Goal: Task Accomplishment & Management: Manage account settings

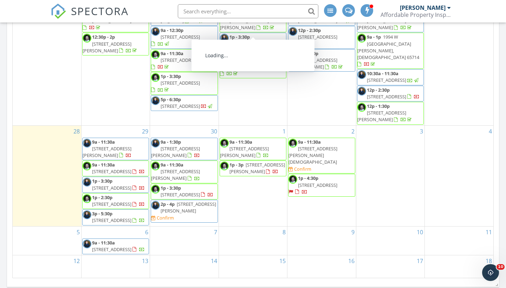
scroll to position [24, 0]
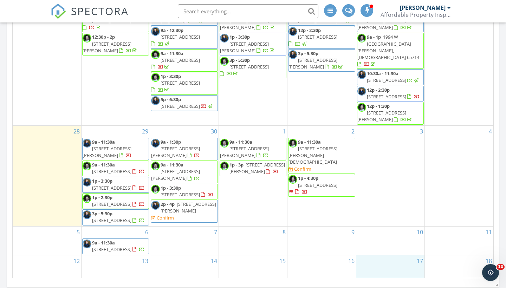
click at [377, 268] on div "17" at bounding box center [390, 266] width 68 height 23
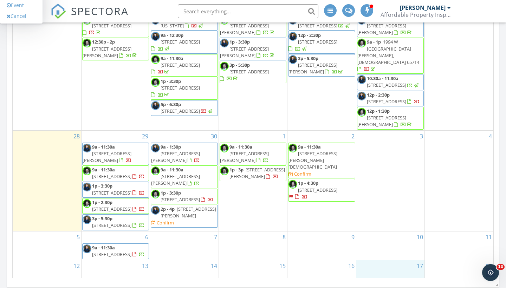
scroll to position [0, 0]
click at [329, 187] on span "2112 E Cinderella St, Springfield 65804" at bounding box center [317, 190] width 39 height 6
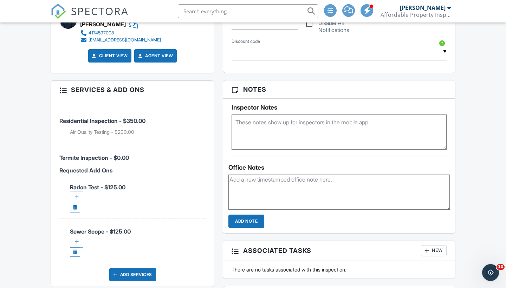
scroll to position [415, 0]
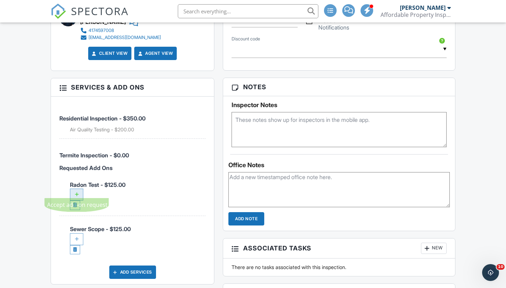
click at [78, 189] on div at bounding box center [76, 195] width 13 height 12
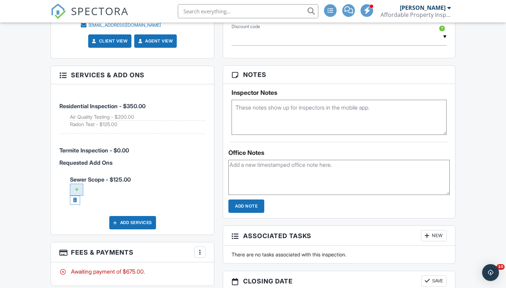
scroll to position [511, 0]
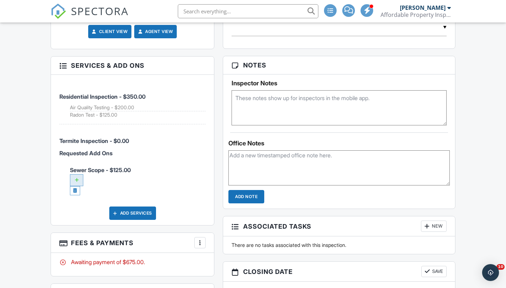
click at [75, 174] on div at bounding box center [76, 180] width 13 height 12
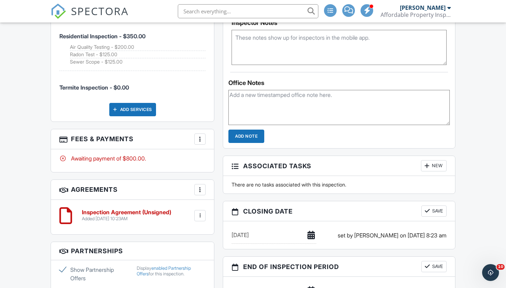
scroll to position [565, 0]
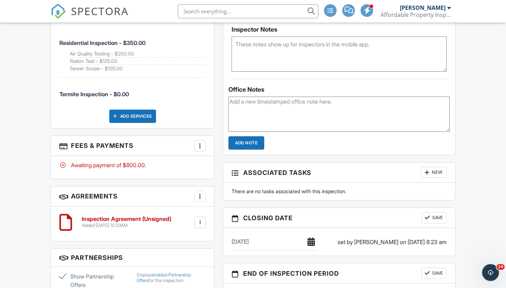
click at [201, 142] on div at bounding box center [199, 145] width 7 height 7
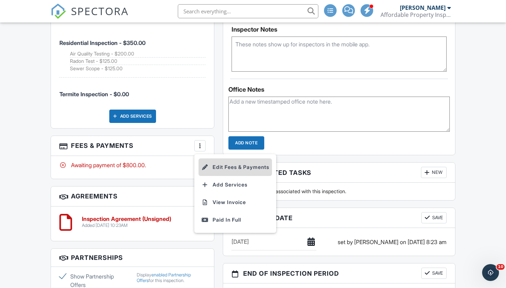
click at [211, 158] on li "Edit Fees & Payments" at bounding box center [234, 167] width 73 height 18
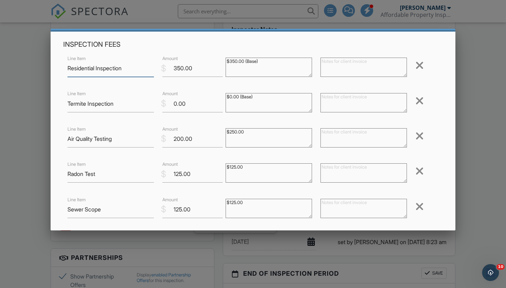
scroll to position [25, 0]
click at [181, 174] on input "125.00" at bounding box center [192, 173] width 60 height 17
type input "100.00"
click at [181, 210] on input "125.00" at bounding box center [192, 208] width 60 height 17
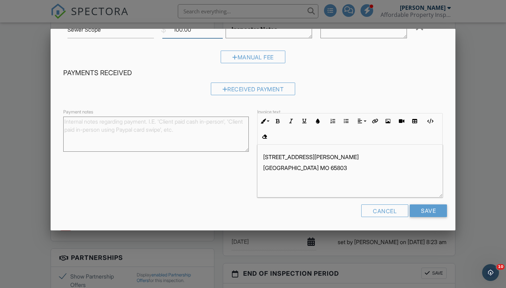
scroll to position [203, 0]
type input "100.00"
click at [435, 213] on input "Save" at bounding box center [427, 211] width 37 height 13
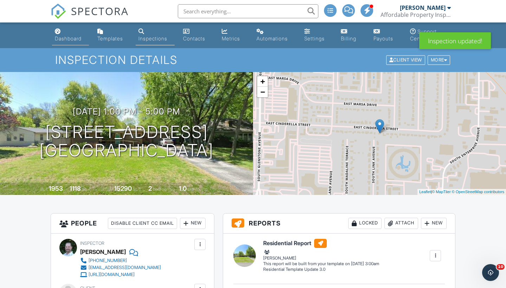
click at [69, 39] on div "Dashboard" at bounding box center [68, 38] width 27 height 6
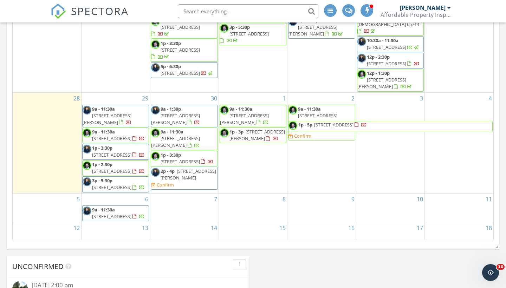
scroll to position [414, 0]
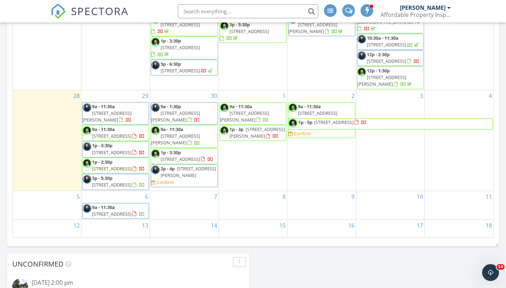
click at [200, 167] on span "2p - 4p 2447 N Kellett Ave, Springfield 65803 Confirm" at bounding box center [184, 175] width 66 height 21
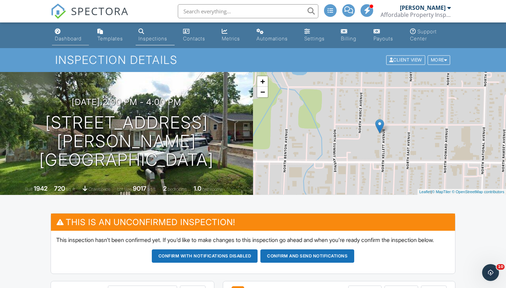
click at [72, 41] on div "Dashboard" at bounding box center [68, 38] width 27 height 6
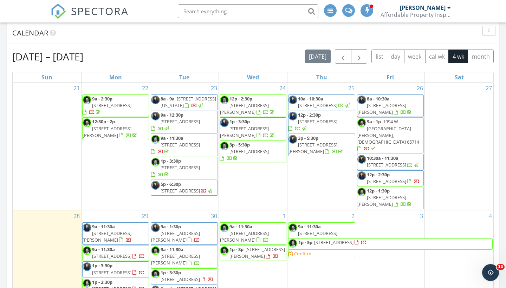
scroll to position [292, 0]
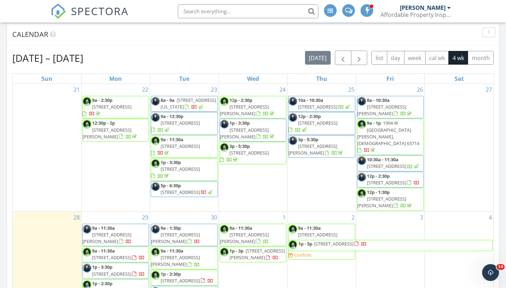
click at [390, 105] on span "[STREET_ADDRESS][PERSON_NAME]" at bounding box center [381, 110] width 49 height 13
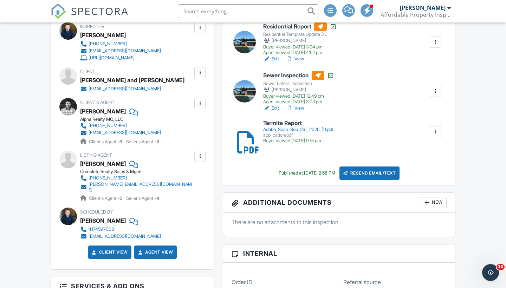
click at [371, 174] on div "Resend Email/Text" at bounding box center [369, 172] width 60 height 13
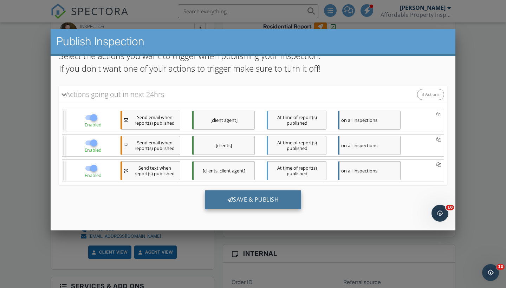
scroll to position [74, 0]
click at [241, 196] on div "Save & Publish" at bounding box center [253, 199] width 97 height 19
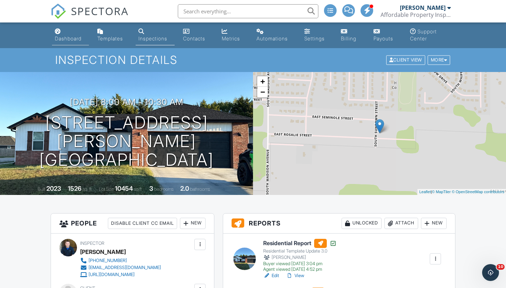
click at [77, 40] on div "Dashboard" at bounding box center [68, 38] width 27 height 6
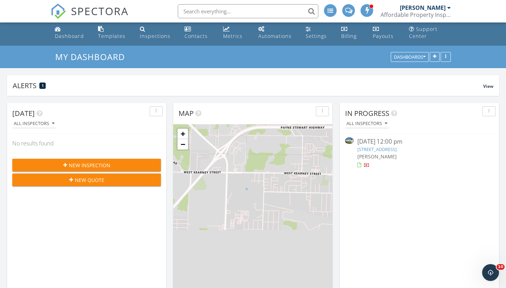
scroll to position [1, 0]
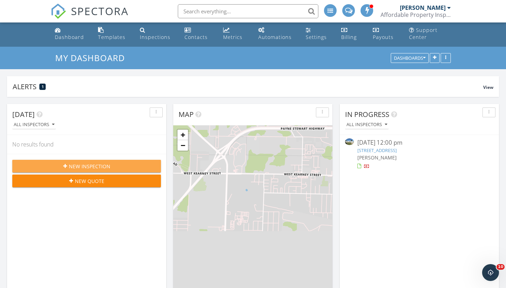
click at [98, 168] on span "New Inspection" at bounding box center [89, 166] width 41 height 7
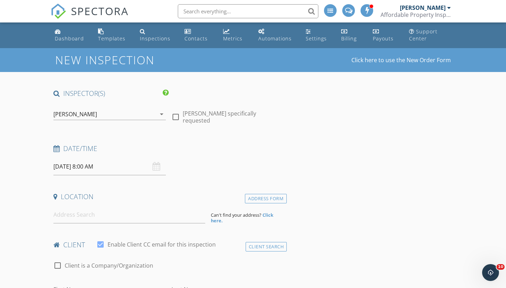
click at [88, 113] on div "[PERSON_NAME]" at bounding box center [75, 114] width 44 height 6
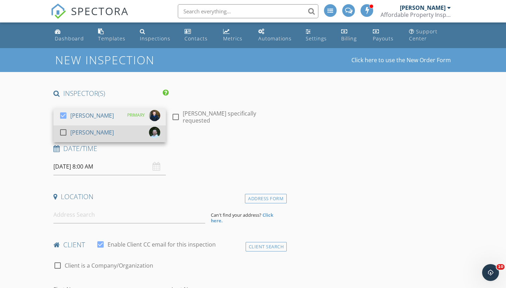
click at [86, 133] on div "[PERSON_NAME]" at bounding box center [92, 132] width 44 height 11
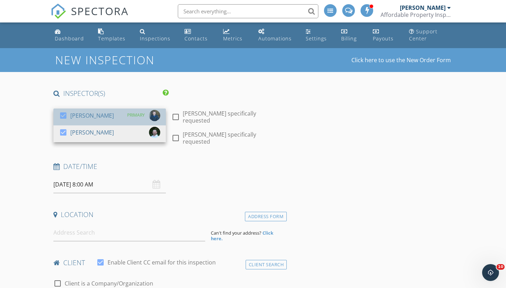
click at [82, 121] on div "check_box [PERSON_NAME]" at bounding box center [86, 117] width 55 height 14
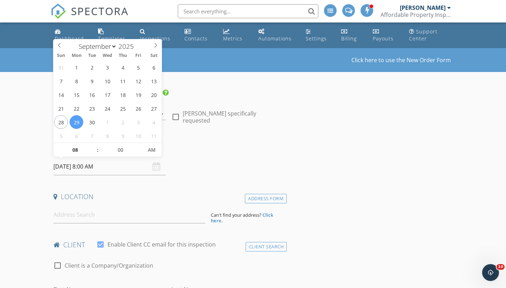
click at [87, 167] on input "09/29/2025 8:00 AM" at bounding box center [109, 166] width 112 height 17
select select "9"
type input "10/03/2025 8:00 AM"
type input "09"
type input "10/03/2025 9:00 AM"
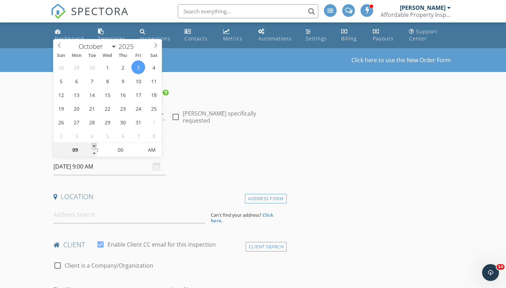
click at [95, 145] on span at bounding box center [94, 146] width 5 height 7
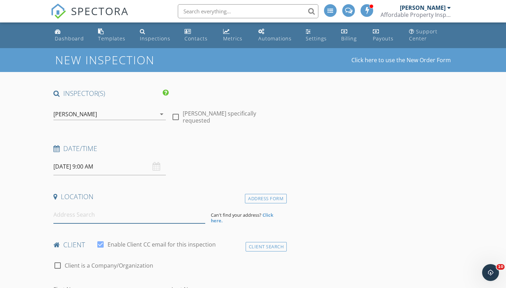
click at [83, 217] on input at bounding box center [129, 214] width 152 height 17
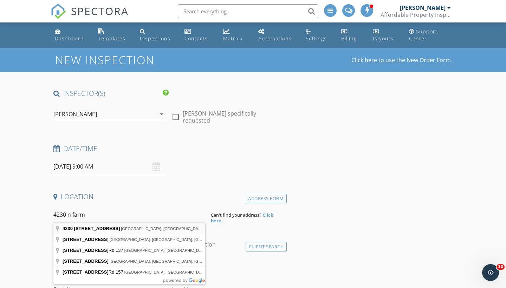
type input "4230 North Farm Road 159, Springfield, MO, USA"
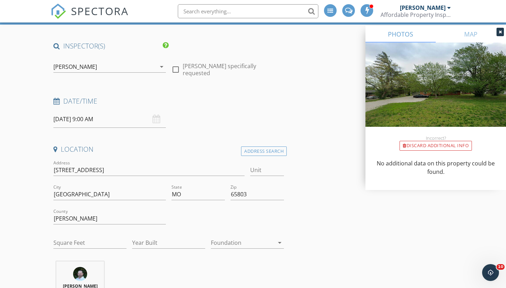
scroll to position [50, 0]
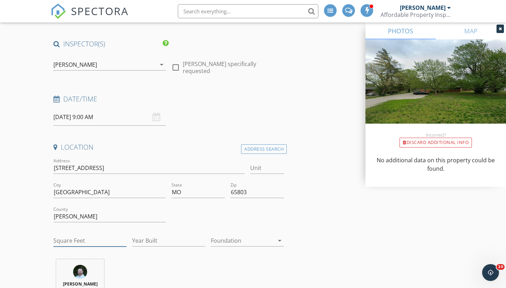
click at [77, 238] on input "Square Feet" at bounding box center [89, 241] width 73 height 12
type input "1800"
click at [148, 238] on input "Year Built" at bounding box center [168, 241] width 73 height 12
type input "1964"
click at [82, 240] on input "1800" at bounding box center [89, 241] width 73 height 12
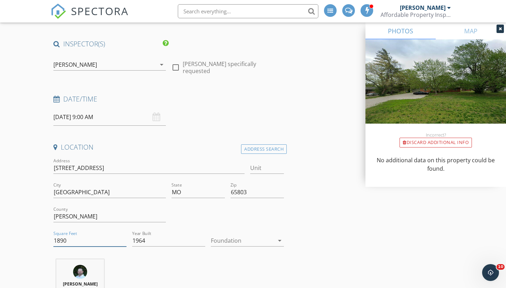
type input "1890"
click at [137, 269] on div "Tim Shaw 3.1 miles (7 minutes)" at bounding box center [169, 288] width 236 height 58
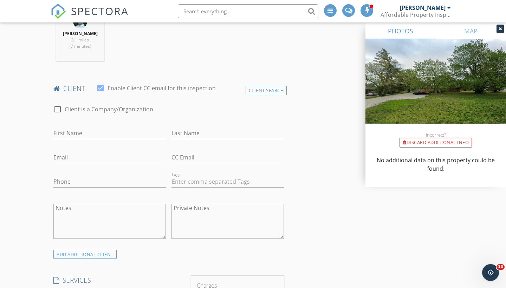
scroll to position [305, 0]
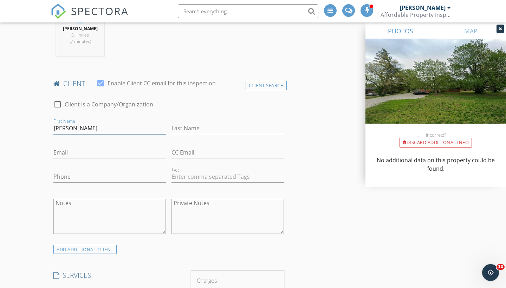
type input "Brandi"
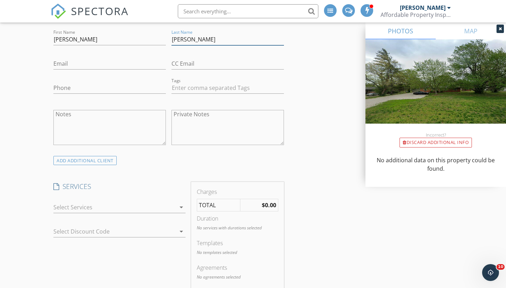
scroll to position [420, 0]
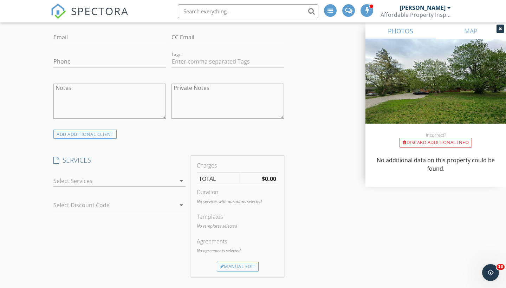
type input "Mills"
click at [95, 182] on div at bounding box center [114, 180] width 122 height 11
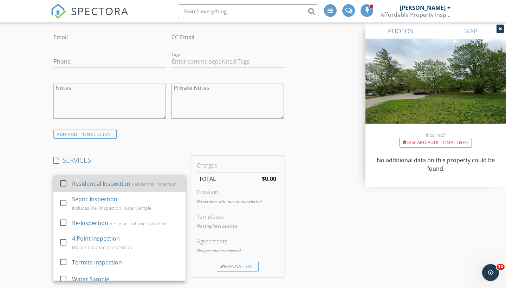
click at [87, 182] on div "Residential Inspection" at bounding box center [101, 183] width 58 height 8
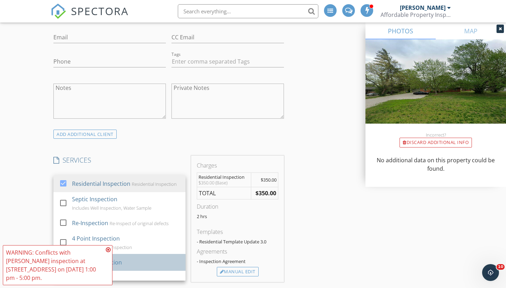
click at [88, 258] on div "Termite Inspection" at bounding box center [97, 262] width 50 height 8
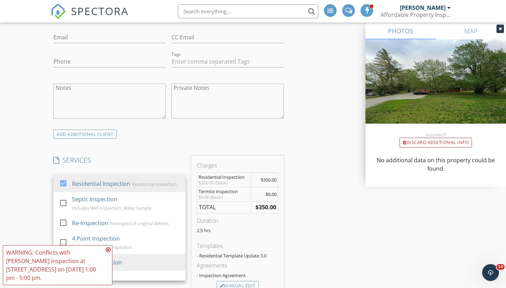
click at [108, 252] on icon at bounding box center [108, 250] width 5 height 6
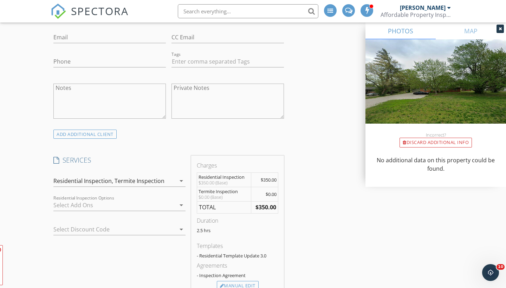
click at [54, 249] on div "SERVICES check_box Residential Inspection Residential Inspection check_box_outl…" at bounding box center [120, 226] width 138 height 141
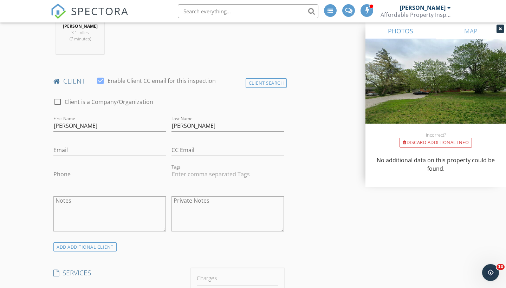
scroll to position [289, 0]
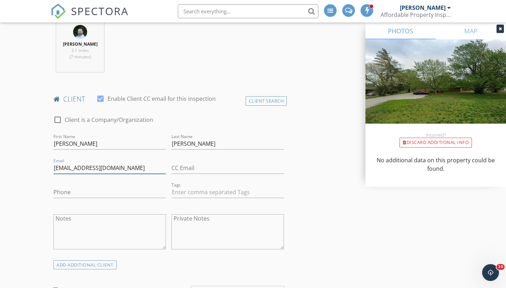
type input "bsmk212@gmail.com"
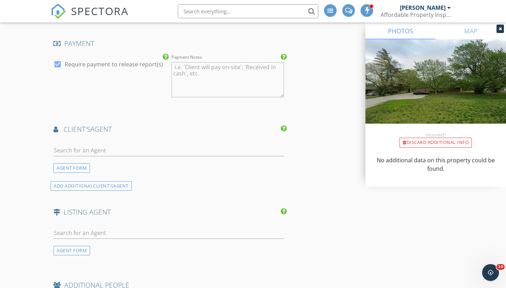
scroll to position [758, 0]
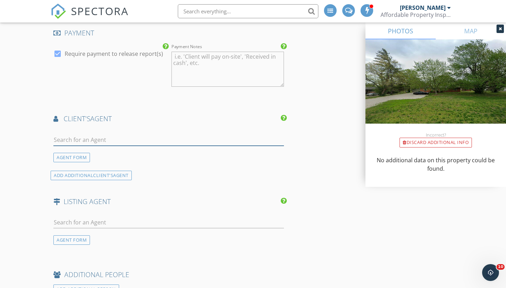
click at [75, 140] on input "text" at bounding box center [168, 140] width 230 height 12
type input "[PHONE_NUMBER]"
click at [78, 153] on div "No results found. Click to add a new Agent" at bounding box center [110, 155] width 106 height 8
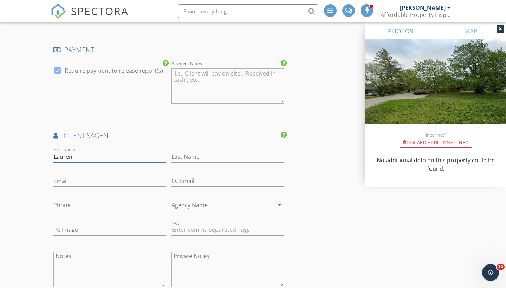
scroll to position [735, 0]
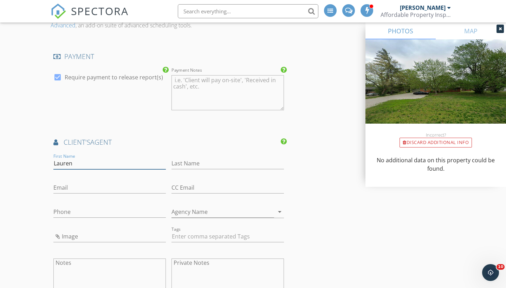
type input "Lauren"
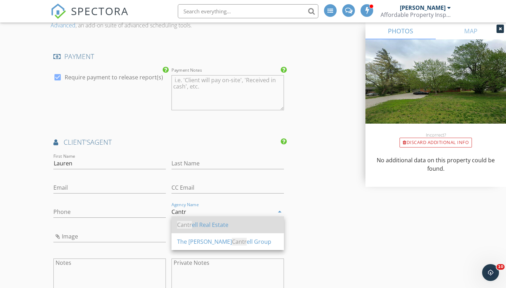
click at [201, 225] on div "Cantr ell Real Estate" at bounding box center [227, 224] width 101 height 8
type input "[PERSON_NAME] Real Estate"
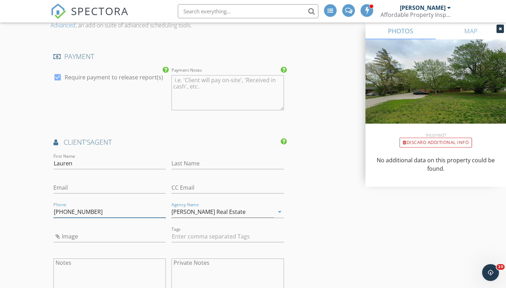
type input "[PHONE_NUMBER]"
type input "[PERSON_NAME]"
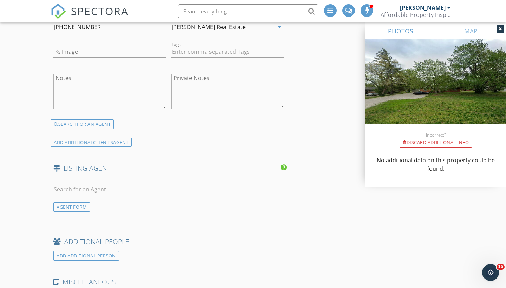
scroll to position [920, 0]
type input "[PERSON_NAME][EMAIL_ADDRESS][DOMAIN_NAME]"
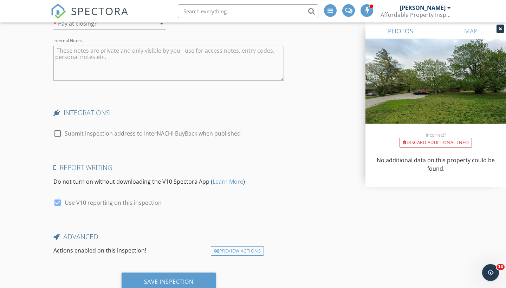
scroll to position [1250, 0]
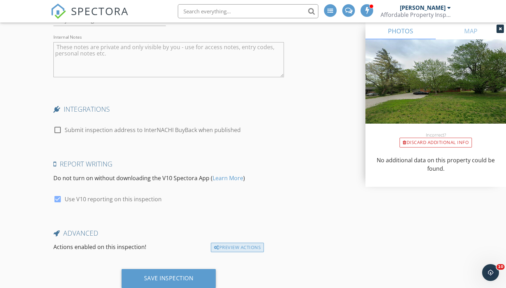
click at [232, 244] on div "Preview Actions" at bounding box center [237, 248] width 53 height 10
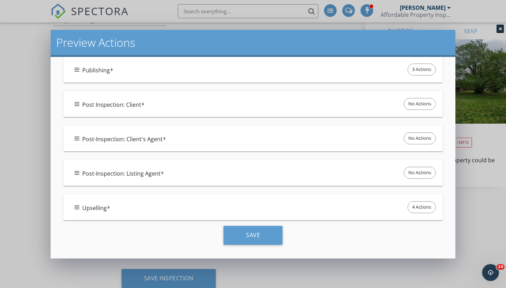
click at [197, 205] on div "Upselling 4 Actions" at bounding box center [255, 207] width 362 height 15
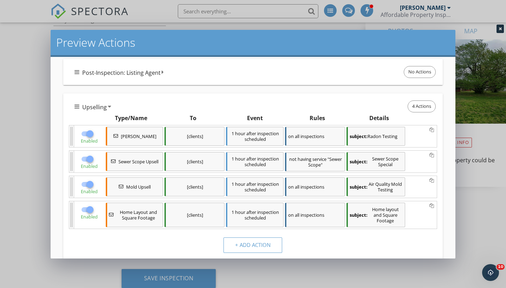
scroll to position [351, 0]
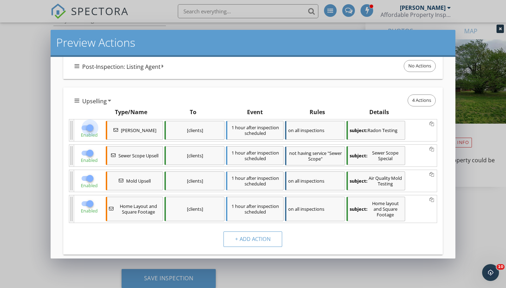
click at [91, 129] on div at bounding box center [90, 128] width 12 height 12
checkbox input "false"
click at [92, 156] on div at bounding box center [90, 153] width 12 height 12
checkbox input "false"
click at [87, 180] on div at bounding box center [90, 178] width 12 height 12
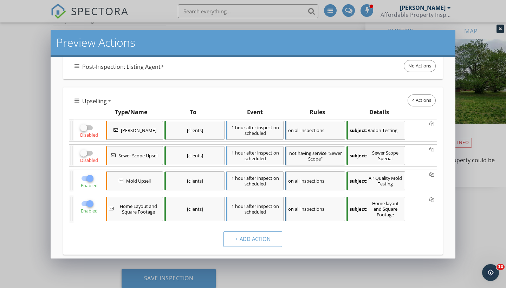
checkbox input "false"
click at [90, 206] on div at bounding box center [90, 204] width 12 height 12
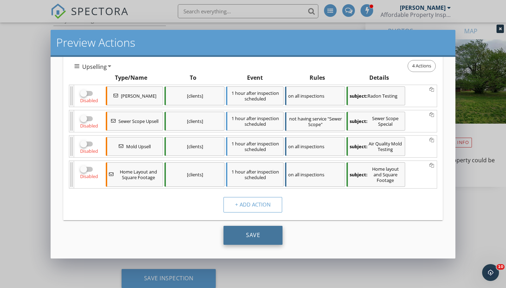
scroll to position [386, 0]
click at [239, 234] on div "Save" at bounding box center [252, 235] width 59 height 19
checkbox input "true"
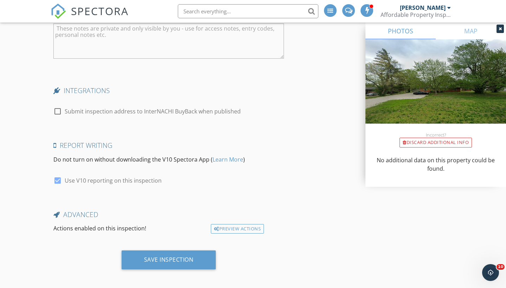
scroll to position [1268, 0]
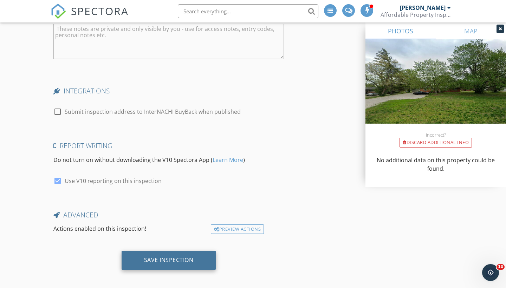
click at [165, 257] on div "Save Inspection" at bounding box center [169, 259] width 50 height 7
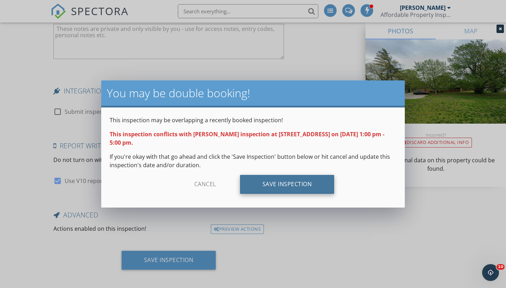
click at [275, 180] on div "Save Inspection" at bounding box center [287, 184] width 94 height 19
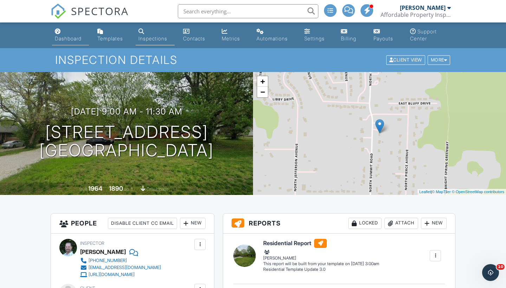
click at [68, 36] on div "Dashboard" at bounding box center [68, 38] width 27 height 6
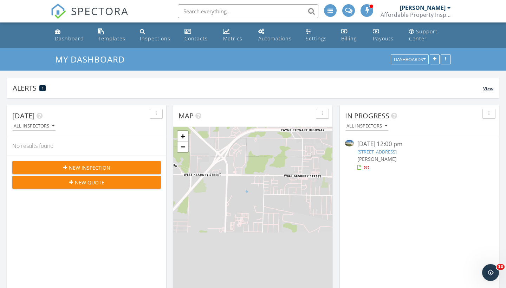
scroll to position [151, 159]
click at [158, 39] on div "Inspections" at bounding box center [155, 38] width 31 height 7
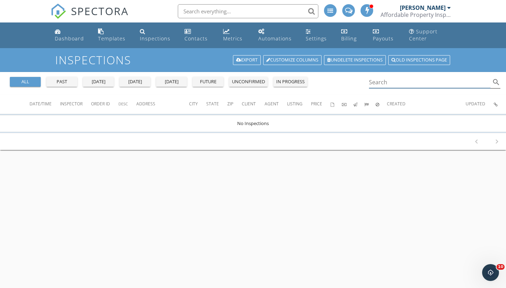
click at [399, 86] on input "Search" at bounding box center [429, 83] width 121 height 12
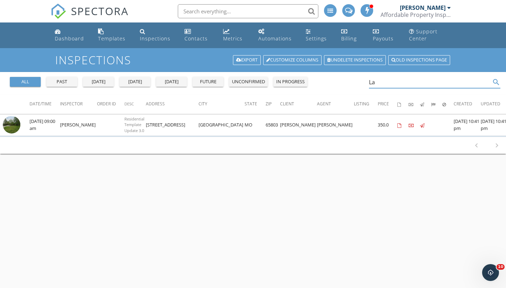
type input "L"
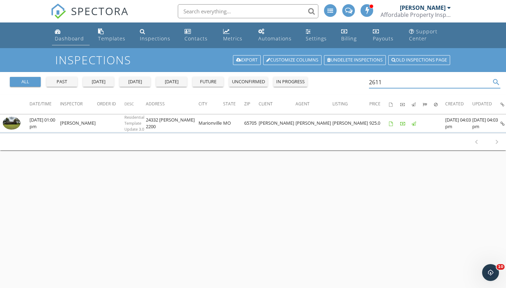
type input "2611"
click at [66, 35] on div "Dashboard" at bounding box center [69, 38] width 29 height 7
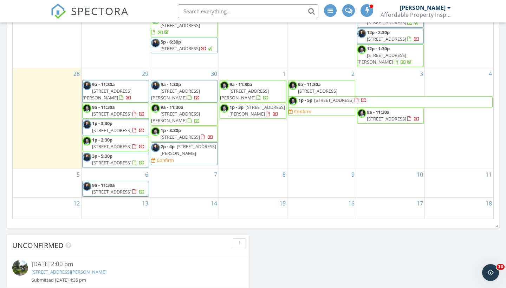
scroll to position [5, 0]
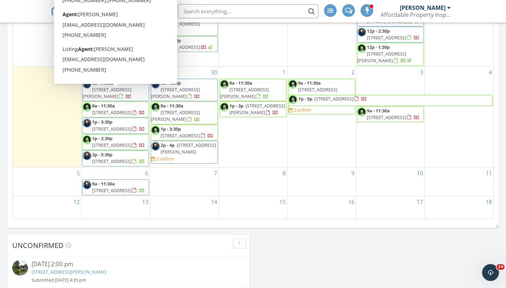
click at [291, 233] on div "Today All Inspectors No results found New Inspection New Quote Map + − Leaflet …" at bounding box center [253, 64] width 506 height 797
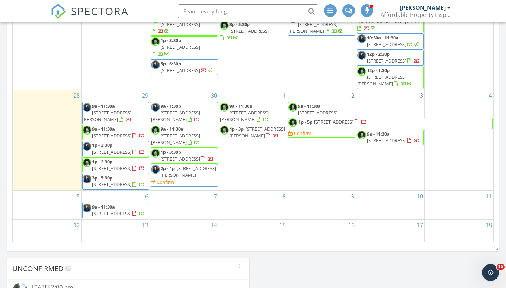
scroll to position [0, 0]
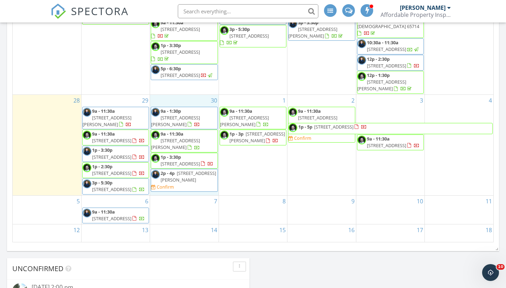
click at [198, 195] on div "30 9a - 1:30p 17165 Tiffany Drive , Houston 65483 9a - 11:30a 827 S Griffith Av…" at bounding box center [184, 145] width 68 height 100
click at [188, 170] on link "Inspection" at bounding box center [183, 168] width 36 height 11
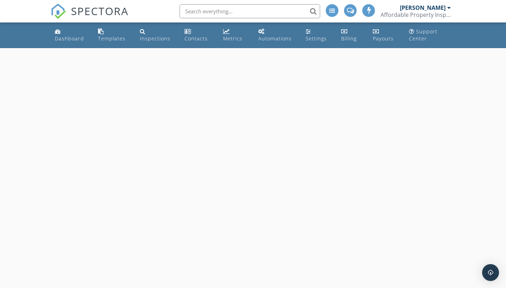
select select "8"
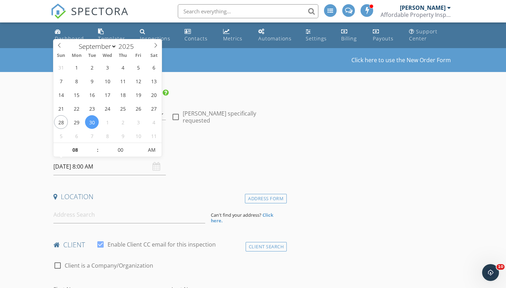
click at [93, 166] on input "[DATE] 8:00 AM" at bounding box center [109, 166] width 112 height 17
type input "09"
type input "[DATE] 9:00 AM"
click at [94, 145] on span at bounding box center [94, 146] width 5 height 7
type input "10"
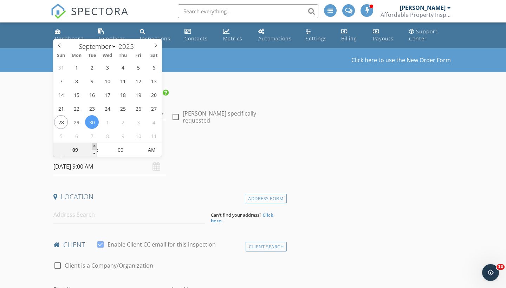
type input "[DATE] 10:00 AM"
click at [94, 145] on span at bounding box center [94, 146] width 5 height 7
type input "11"
type input "[DATE] 11:00 AM"
click at [94, 145] on span at bounding box center [94, 146] width 5 height 7
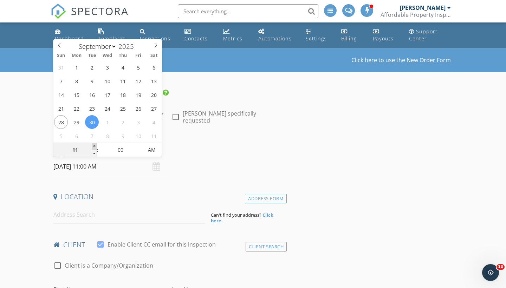
type input "12"
type input "09/30/2025 12:00 PM"
click at [94, 145] on span at bounding box center [94, 146] width 5 height 7
type input "01"
type input "[DATE] 1:00 PM"
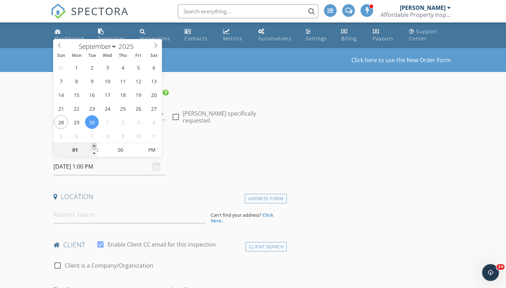
click at [94, 145] on span at bounding box center [94, 146] width 5 height 7
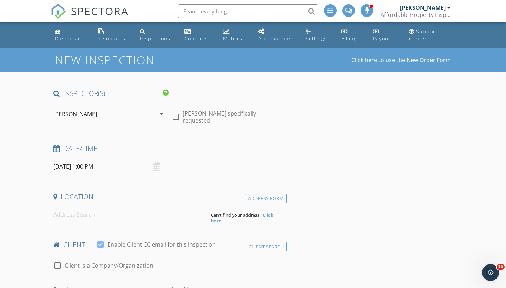
click at [217, 158] on div "Date/Time 09/30/2025 1:00 PM" at bounding box center [169, 159] width 236 height 31
click at [85, 220] on input at bounding box center [129, 214] width 152 height 17
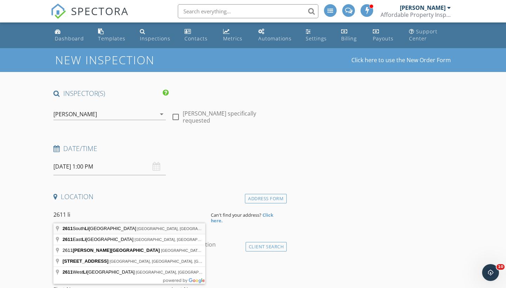
type input "2611 South Lilac Street, Ozark, MO, USA"
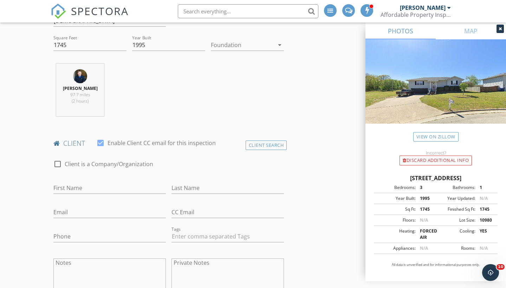
scroll to position [245, 0]
type input "Megan"
type input "Lacy"
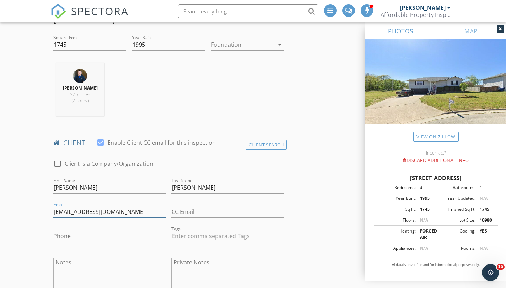
type input "meganlacy129@yahoo.com"
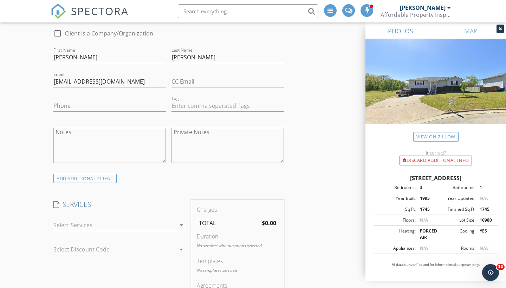
scroll to position [416, 0]
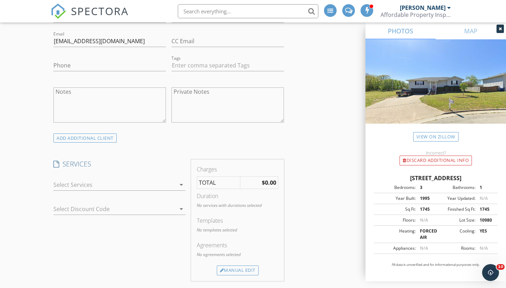
click at [81, 190] on div at bounding box center [114, 184] width 122 height 11
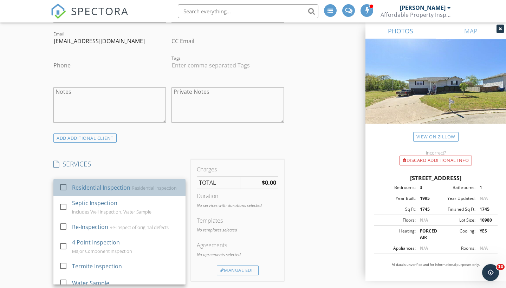
click at [87, 192] on div "Residential Inspection" at bounding box center [101, 187] width 58 height 8
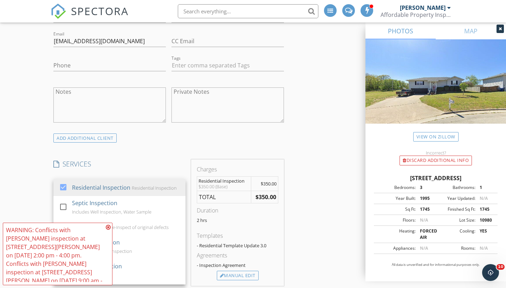
click at [86, 264] on div "WARNING: Conflicts with William McIntosh's inspection at 2447 N Kellett Ave on …" at bounding box center [57, 254] width 103 height 56
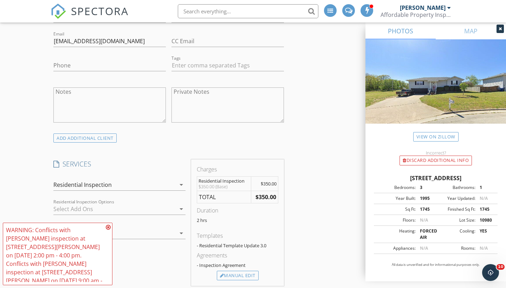
click at [108, 226] on icon at bounding box center [108, 227] width 5 height 6
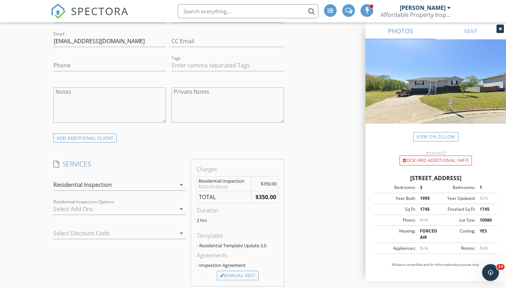
click at [97, 188] on div "Residential Inspection" at bounding box center [82, 185] width 58 height 6
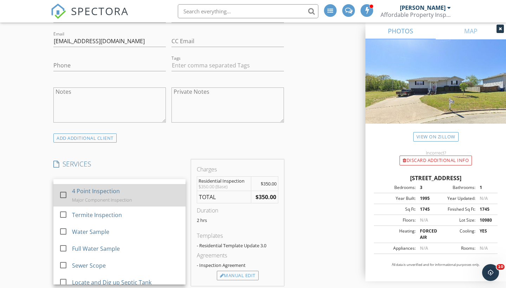
scroll to position [53, 0]
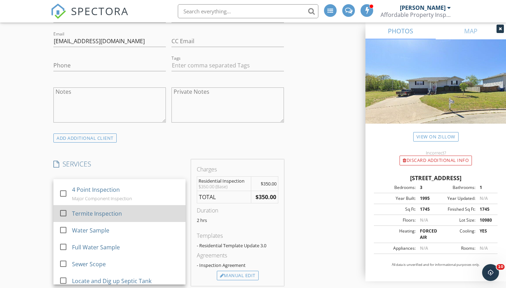
click at [83, 217] on div "Termite Inspection" at bounding box center [97, 213] width 50 height 8
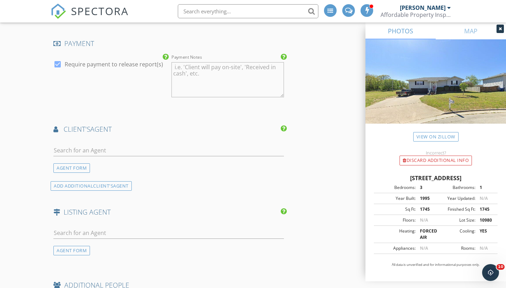
scroll to position [754, 0]
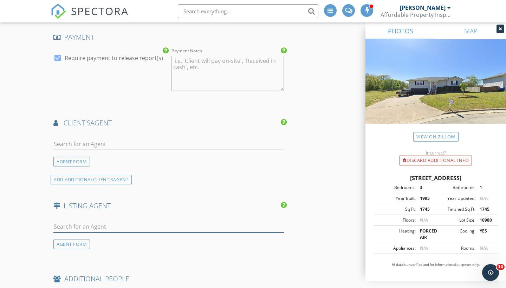
click at [97, 232] on input "text" at bounding box center [168, 227] width 230 height 12
type input "tonya fi"
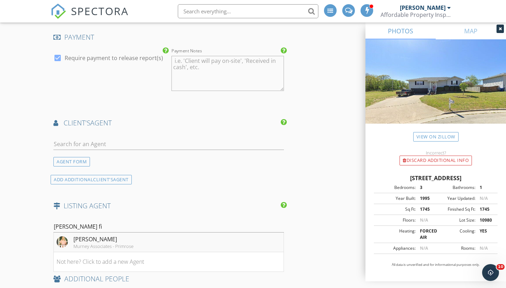
click at [102, 247] on div "Murney Associates - Primrose" at bounding box center [103, 246] width 60 height 6
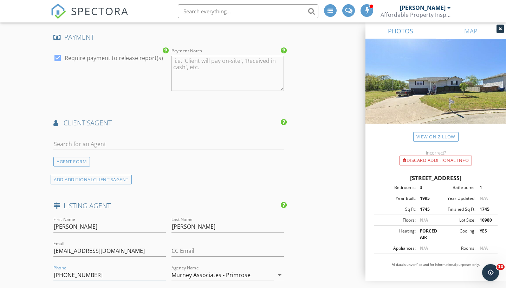
type input "417-818-0899"
click at [99, 146] on input "text" at bounding box center [168, 144] width 230 height 12
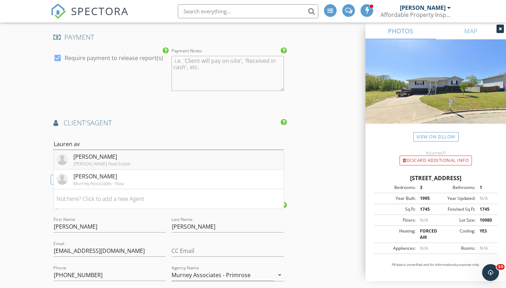
type input "Lauren av"
click at [90, 165] on div "Cantrell Real Estate" at bounding box center [101, 164] width 57 height 6
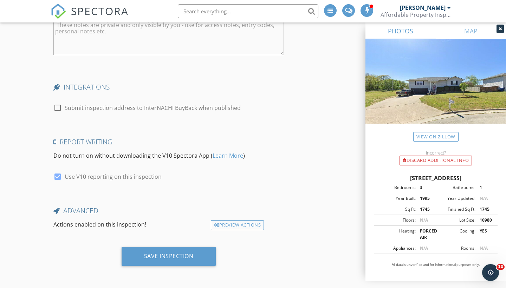
scroll to position [1422, 0]
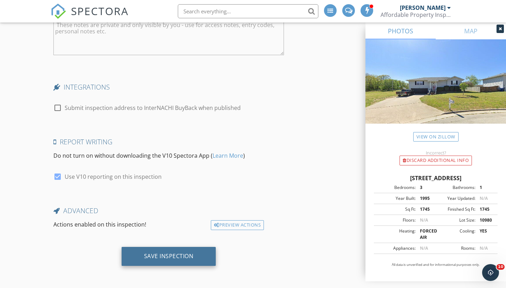
click at [162, 255] on div "Save Inspection" at bounding box center [169, 255] width 50 height 7
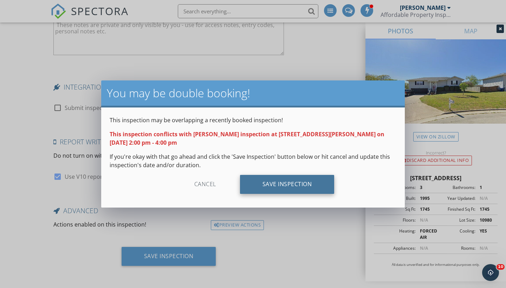
click at [298, 191] on div "Save Inspection" at bounding box center [287, 184] width 94 height 19
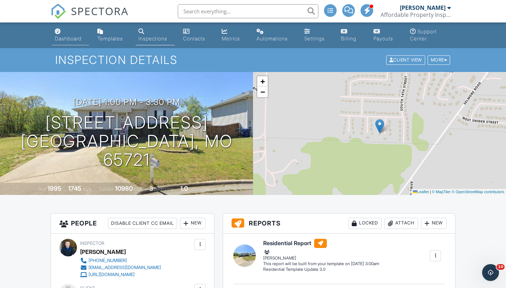
click at [68, 39] on div "Dashboard" at bounding box center [68, 38] width 27 height 6
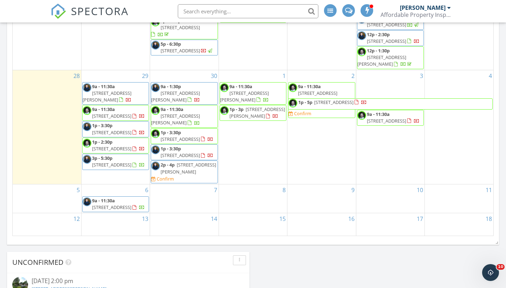
scroll to position [24, 0]
click at [275, 258] on div "[DATE] All Inspectors No results found New Inspection New Quote Map + − Leaflet…" at bounding box center [253, 81] width 506 height 797
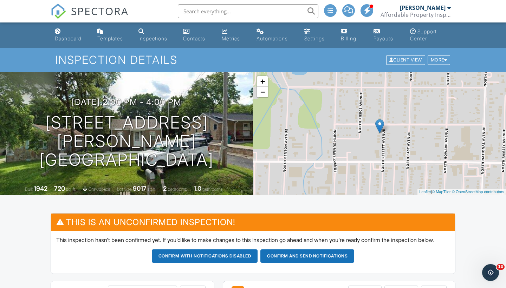
click at [71, 41] on link "Dashboard" at bounding box center [70, 35] width 37 height 20
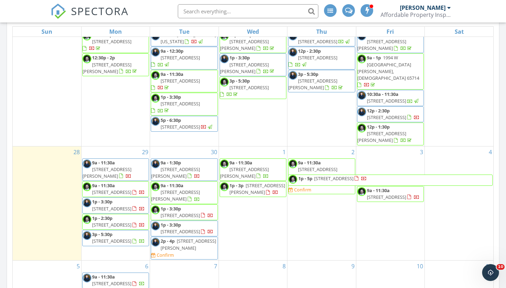
scroll to position [24, 0]
click at [189, 238] on span "[STREET_ADDRESS][PERSON_NAME]" at bounding box center [187, 244] width 55 height 13
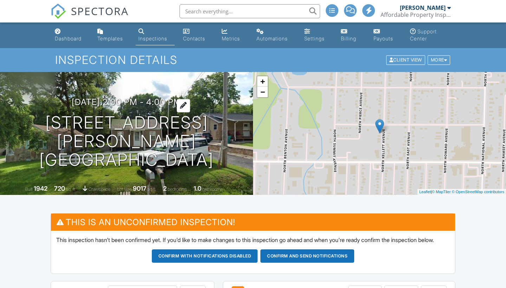
click at [121, 107] on h3 "09/30/2025 2:00 pm - 4:00 pm" at bounding box center [127, 101] width 110 height 9
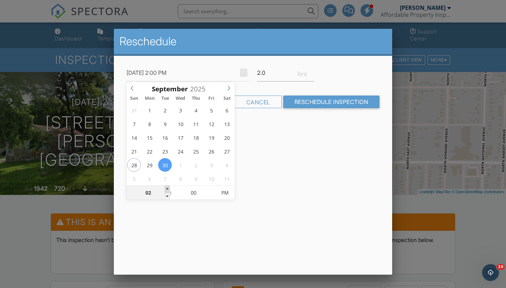
type input "09/30/2025 3:00 PM"
type input "03"
click at [168, 189] on span at bounding box center [167, 189] width 5 height 7
type input "09/30/2025 4:00 PM"
type input "04"
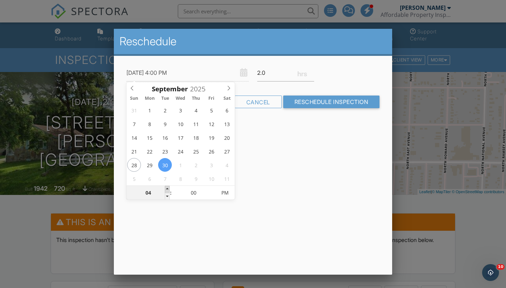
click at [168, 189] on span at bounding box center [167, 189] width 5 height 7
click at [273, 172] on div "Reschedule 09/30/2025 4:00 PM 2.0 Warning: this date/time is in the past. Cance…" at bounding box center [253, 152] width 278 height 246
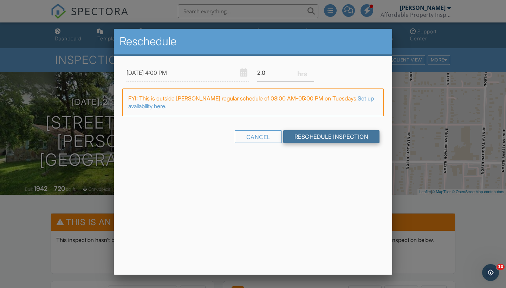
click at [309, 138] on input "Reschedule Inspection" at bounding box center [331, 136] width 97 height 13
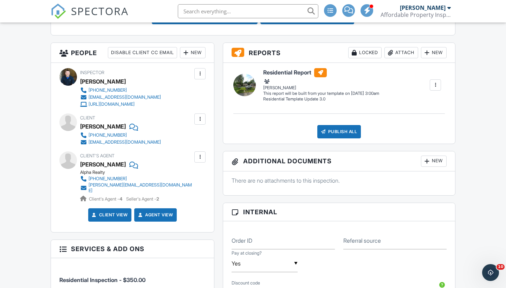
scroll to position [243, 0]
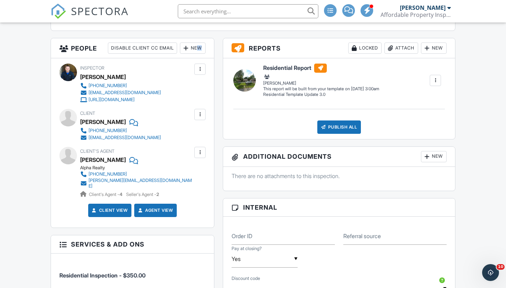
click at [195, 54] on div "New" at bounding box center [193, 47] width 26 height 11
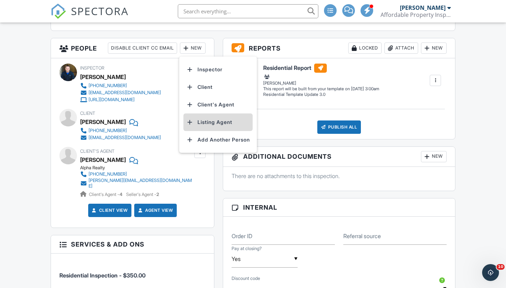
click at [220, 129] on li "Listing Agent" at bounding box center [217, 122] width 69 height 18
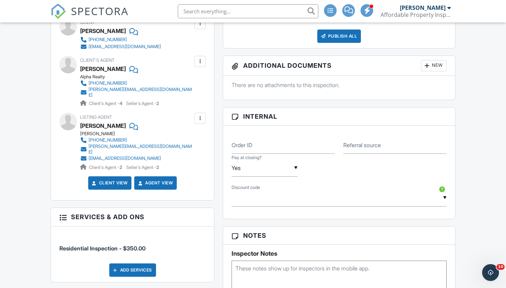
click at [198, 122] on div at bounding box center [199, 118] width 7 height 7
click at [196, 140] on li "Edit" at bounding box center [183, 140] width 36 height 18
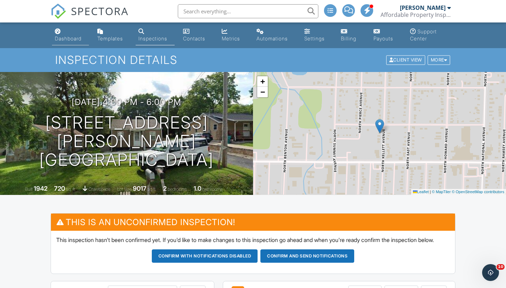
click at [68, 37] on div "Dashboard" at bounding box center [68, 38] width 27 height 6
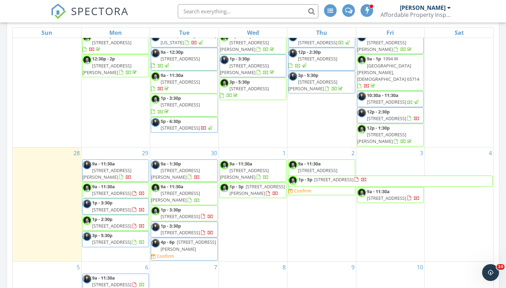
scroll to position [24, 0]
click at [325, 167] on span "[STREET_ADDRESS][PERSON_NAME][DEMOGRAPHIC_DATA]" at bounding box center [312, 177] width 49 height 20
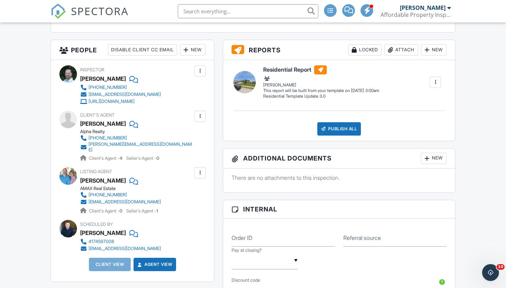
scroll to position [245, 0]
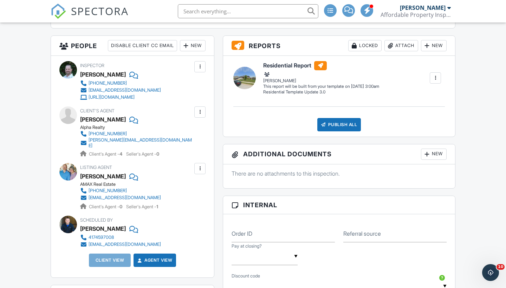
click at [191, 51] on div "New" at bounding box center [193, 45] width 26 height 11
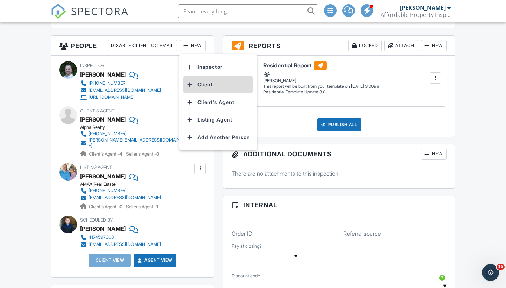
click at [212, 93] on li "Client" at bounding box center [217, 85] width 69 height 18
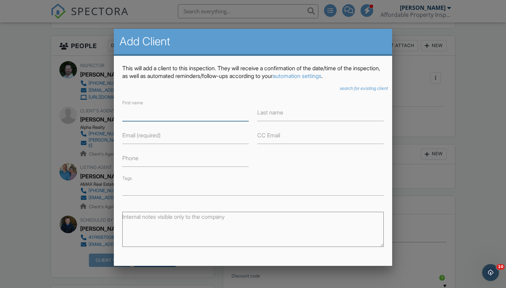
click at [167, 114] on input "First name" at bounding box center [185, 112] width 126 height 17
type input "Sergil and [PERSON_NAME]"
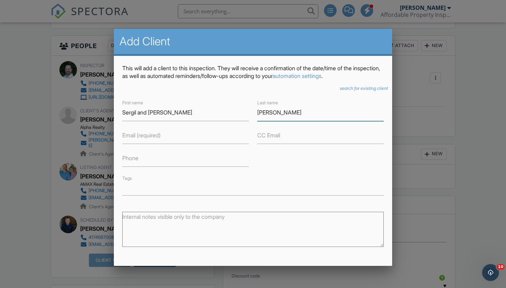
type input "[PERSON_NAME]"
click at [150, 138] on label "Email (required)" at bounding box center [141, 135] width 38 height 8
click at [150, 138] on input "Email (required)" at bounding box center [185, 135] width 126 height 17
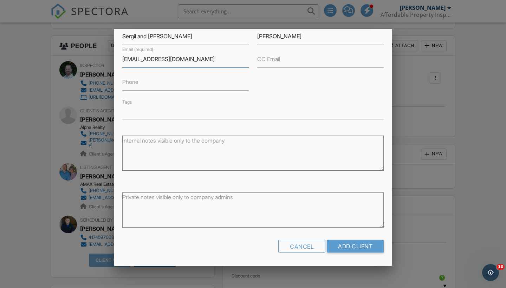
scroll to position [76, 0]
type input "[EMAIL_ADDRESS][DOMAIN_NAME]"
click at [356, 247] on input "Add Client" at bounding box center [355, 246] width 57 height 13
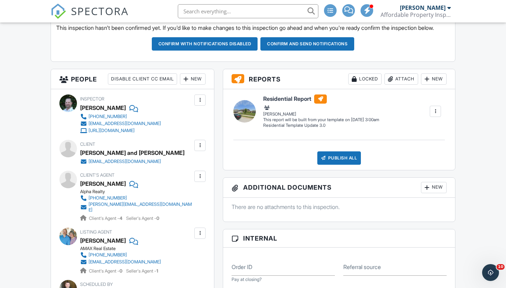
scroll to position [212, 0]
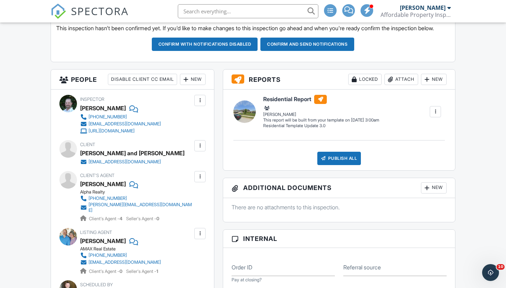
click at [199, 104] on div at bounding box center [199, 100] width 7 height 7
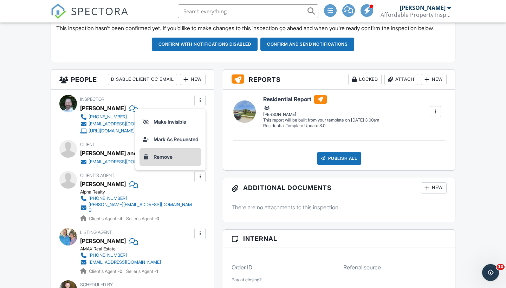
click at [179, 163] on li "Remove" at bounding box center [170, 157] width 62 height 18
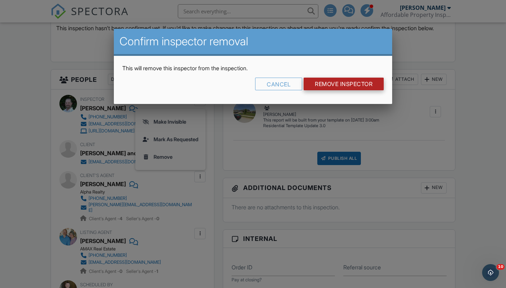
click at [322, 84] on input "Remove Inspector" at bounding box center [343, 84] width 80 height 13
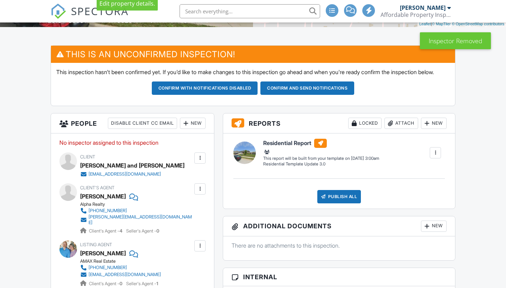
scroll to position [176, 0]
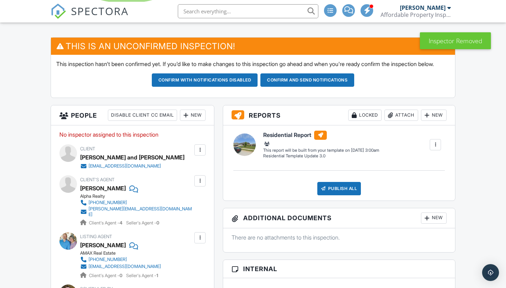
click at [195, 121] on div "New" at bounding box center [193, 115] width 26 height 11
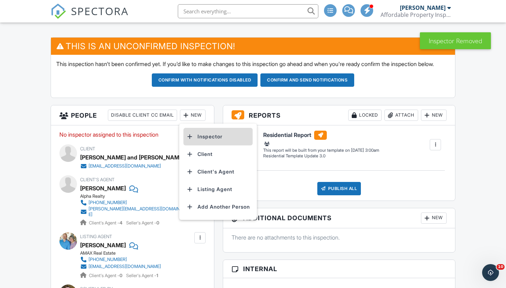
click at [211, 145] on li "Inspector" at bounding box center [217, 137] width 69 height 18
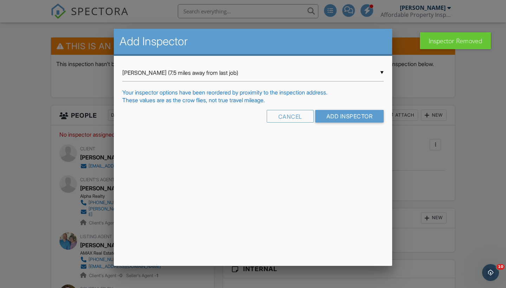
click at [199, 72] on div "▼ Tim Shaw (7.5 miles away from last job) Tim Shaw (7.5 miles away from last jo…" at bounding box center [252, 72] width 261 height 17
click at [196, 94] on span "William McIntosh (10.8 miles away from home)" at bounding box center [252, 91] width 261 height 18
type input "William McIntosh (10.8 miles away from home)"
click at [337, 117] on input "Add Inspector" at bounding box center [349, 116] width 69 height 13
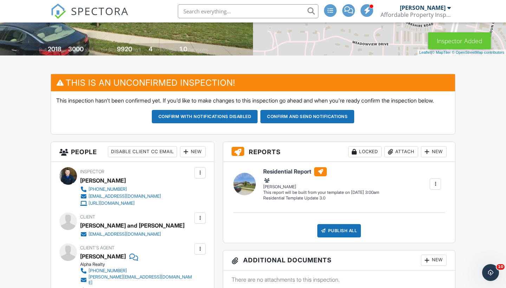
scroll to position [157, 0]
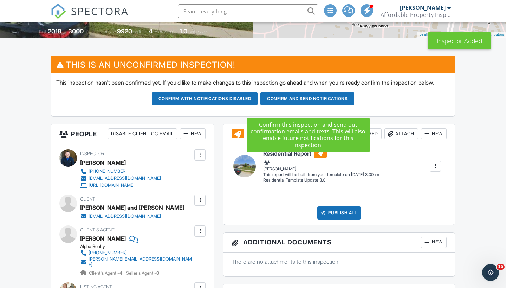
click at [295, 105] on button "Confirm and send notifications" at bounding box center [307, 98] width 94 height 13
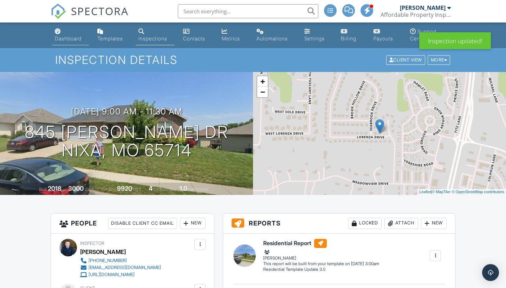
click at [70, 38] on div "Dashboard" at bounding box center [68, 38] width 27 height 6
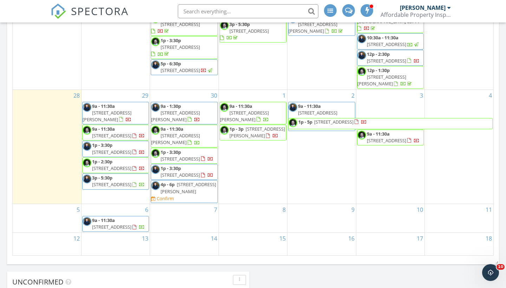
scroll to position [404, 0]
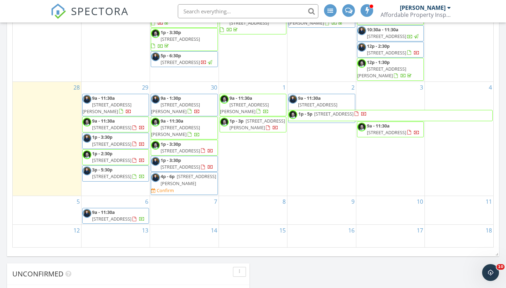
click at [332, 111] on span "2112 E Cinderella St, Springfield 65804" at bounding box center [333, 114] width 39 height 6
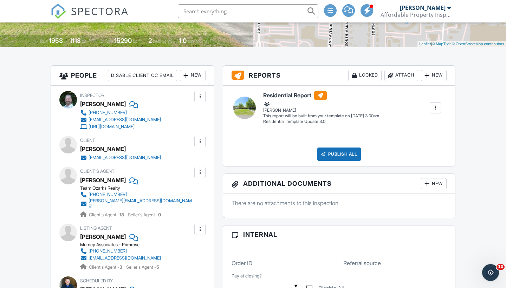
scroll to position [142, 0]
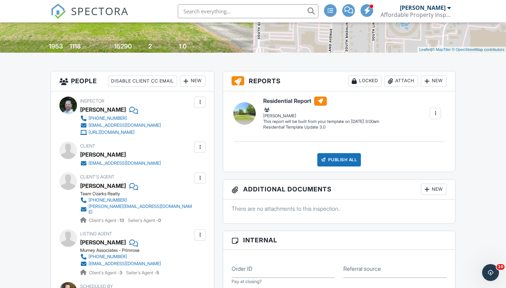
click at [194, 81] on div "New" at bounding box center [193, 80] width 26 height 11
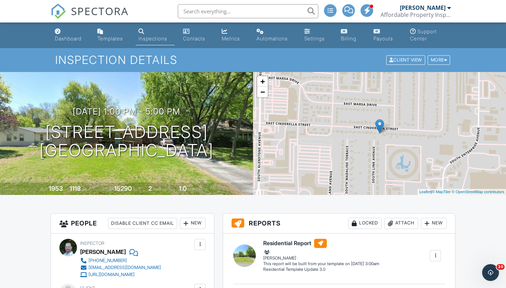
scroll to position [0, 0]
click at [69, 40] on div "Dashboard" at bounding box center [68, 38] width 27 height 6
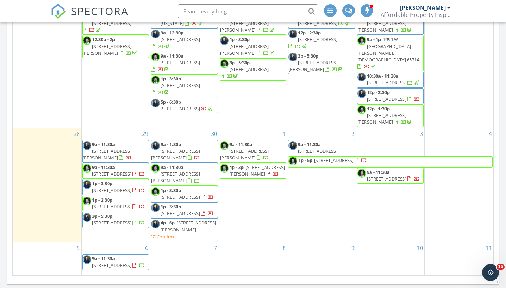
scroll to position [383, 0]
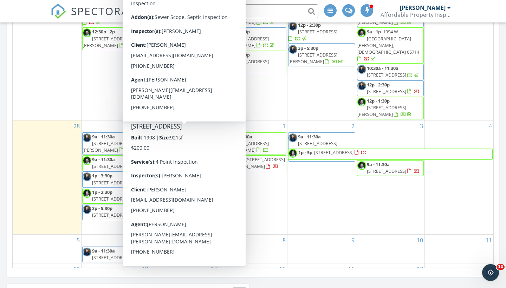
click at [305, 215] on div "2 9a - 11:30a [STREET_ADDRESS][PERSON_NAME] 1p - 5p [STREET_ADDRESS]" at bounding box center [321, 177] width 68 height 114
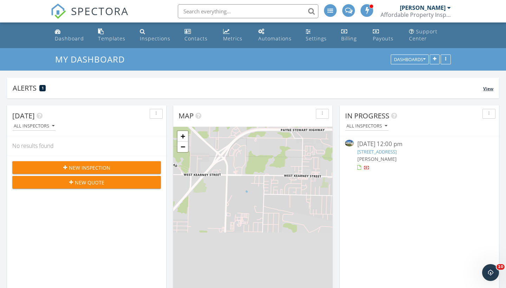
scroll to position [0, 0]
click at [228, 40] on div "Metrics" at bounding box center [232, 38] width 19 height 7
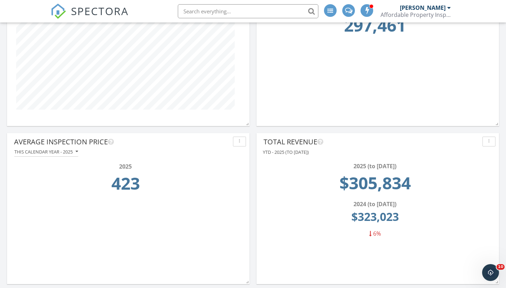
scroll to position [354, 0]
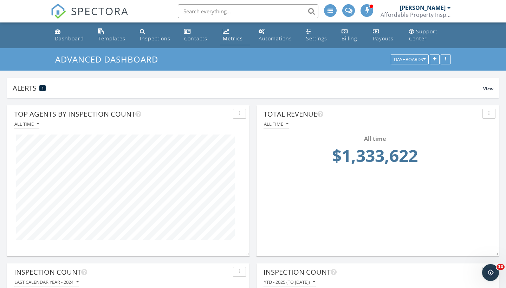
scroll to position [0, 0]
click at [68, 37] on div "Dashboard" at bounding box center [69, 38] width 29 height 7
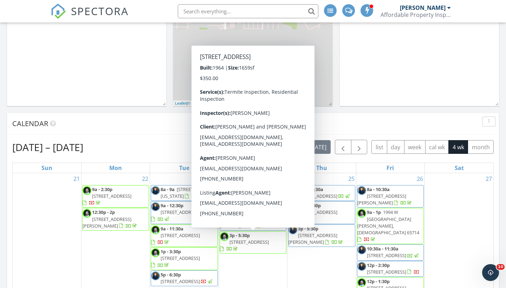
click at [151, 146] on div "[DATE] – [DATE] [DATE] list day week cal wk 4 wk month" at bounding box center [252, 147] width 481 height 14
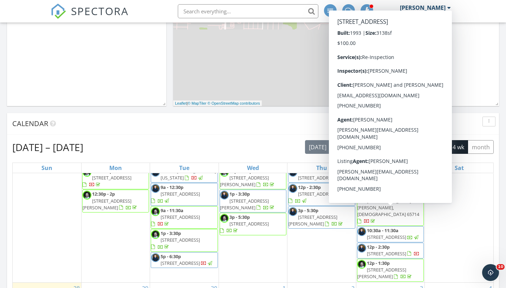
scroll to position [24, 0]
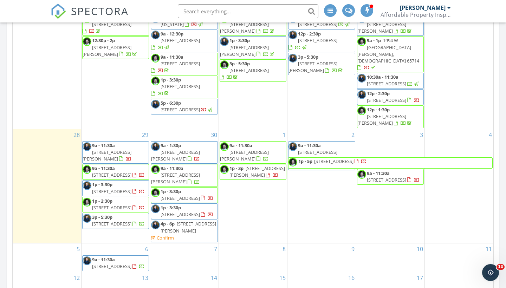
scroll to position [24, 0]
